Goal: Information Seeking & Learning: Check status

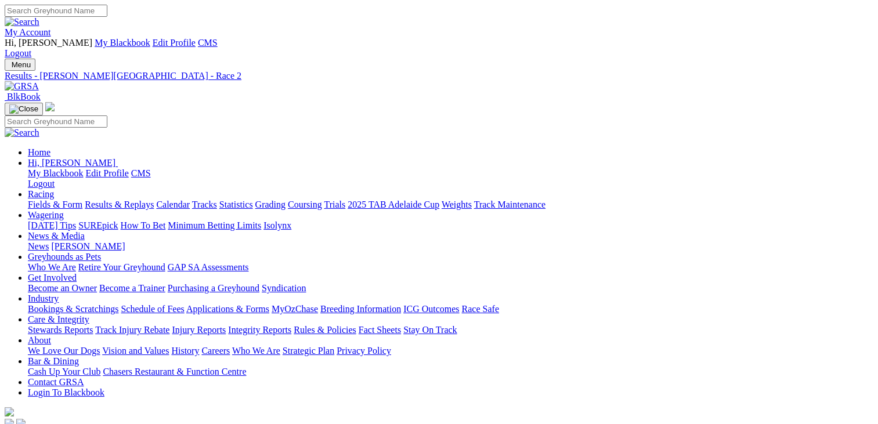
click at [39, 81] on img at bounding box center [22, 86] width 34 height 10
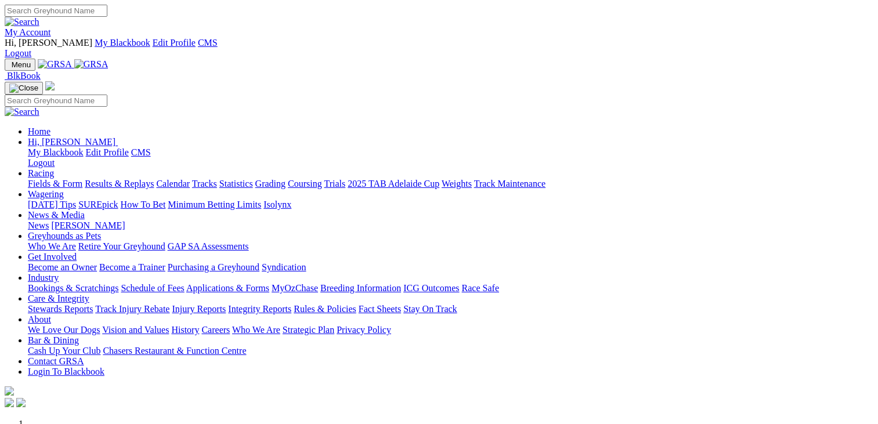
click at [154, 179] on link "Results & Replays" at bounding box center [119, 184] width 69 height 10
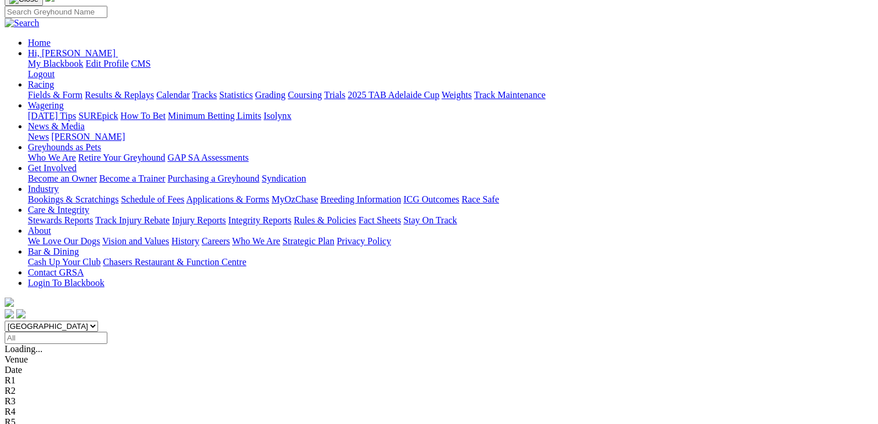
scroll to position [127, 0]
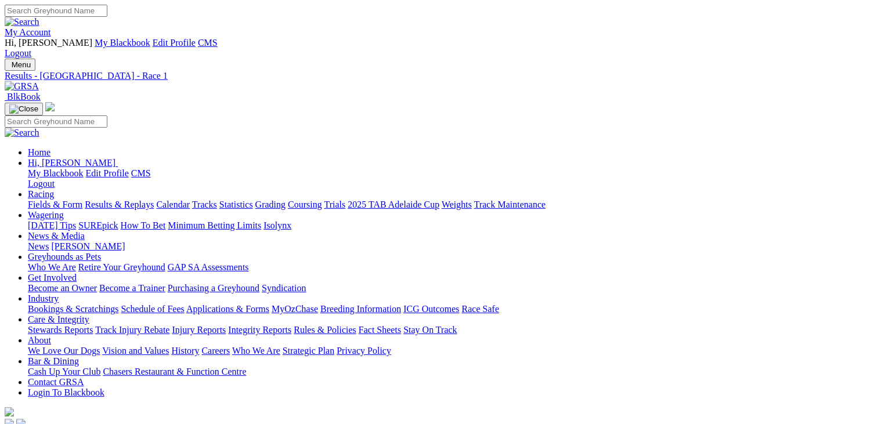
click at [39, 81] on link at bounding box center [22, 86] width 34 height 10
